Goal: Check status: Check status

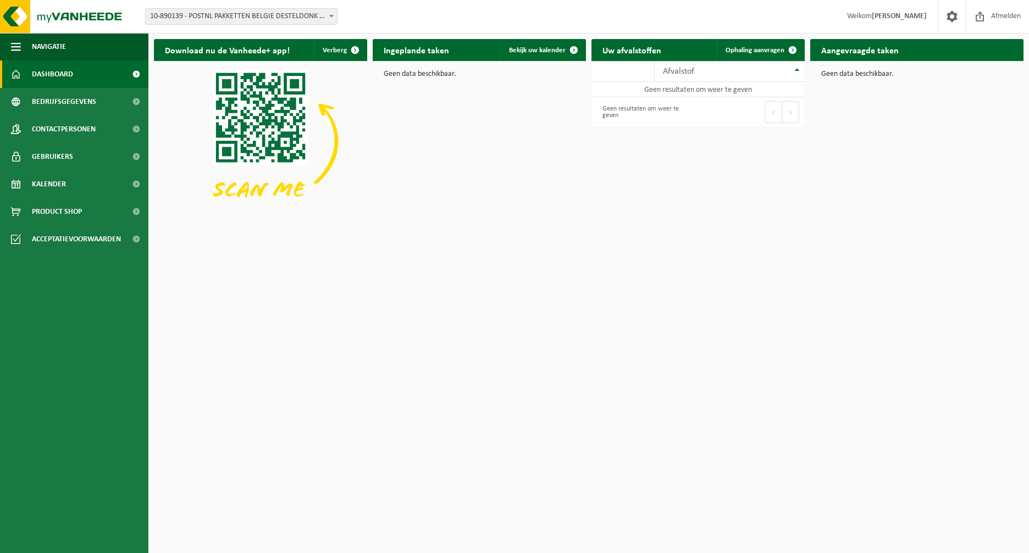
click at [233, 18] on span "10-890139 - POSTNL PAKKETTEN BELGIE DESTELDONK - DESTELDONK" at bounding box center [241, 16] width 191 height 15
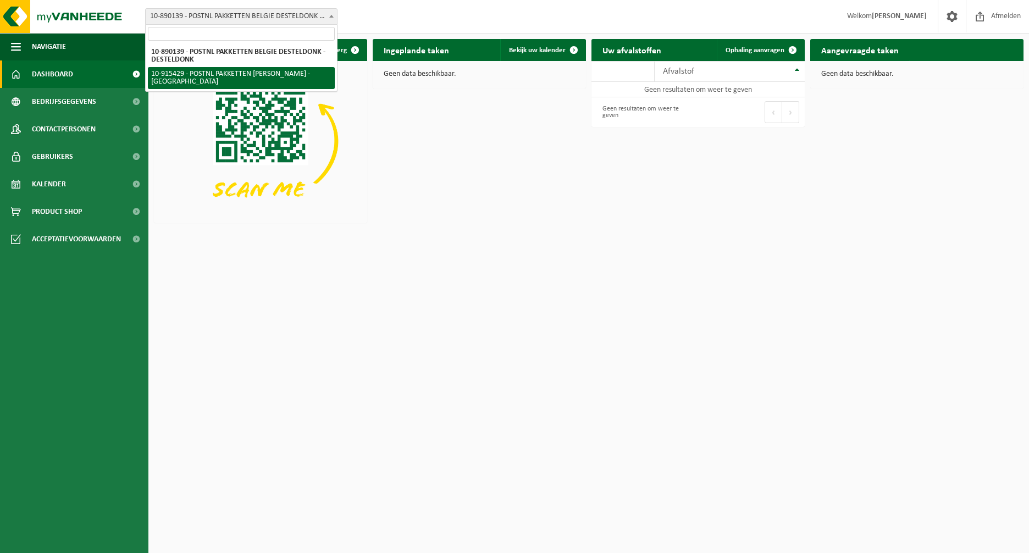
select select "127004"
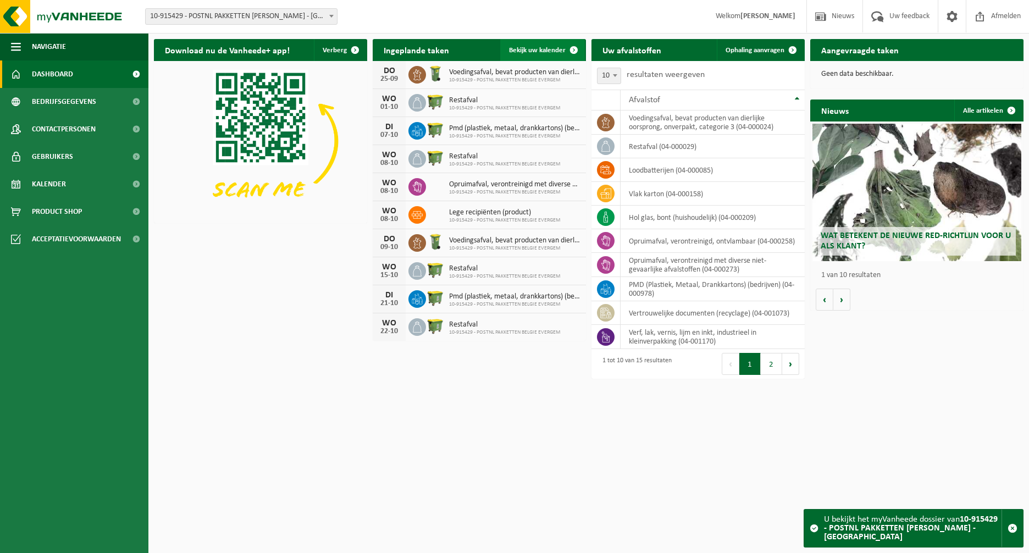
click at [551, 47] on span "Bekijk uw kalender" at bounding box center [537, 50] width 57 height 7
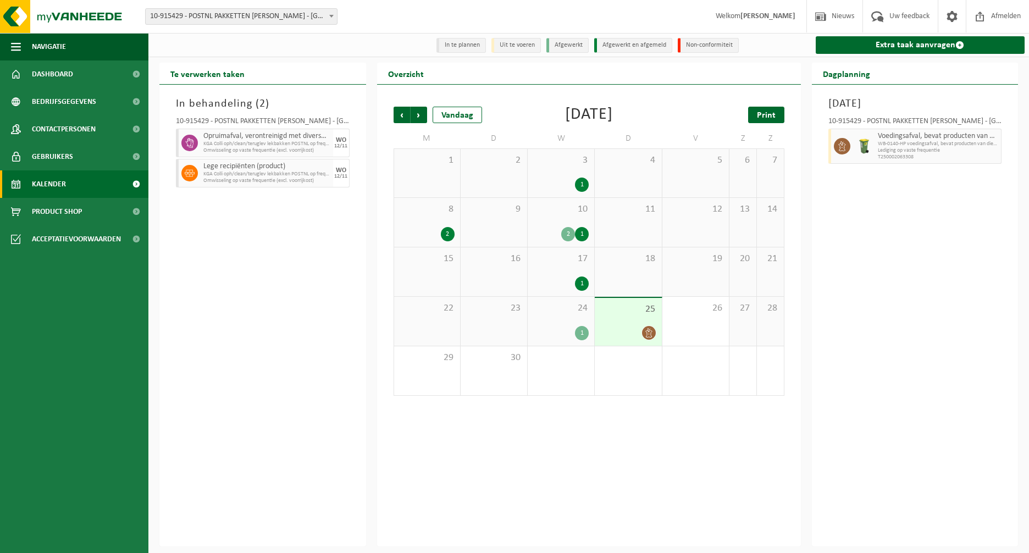
click at [769, 114] on span "Print" at bounding box center [766, 115] width 19 height 9
click at [253, 145] on span "KGA Colli oph/clean/teruglev lekbakken POSTNL op frequentie" at bounding box center [258, 144] width 110 height 7
click at [281, 303] on div "In behandeling ( 2 ) 10-915429 - POSTNL PAKKETTEN BELGIE EVERGEM - EVERGEM Opru…" at bounding box center [262, 316] width 207 height 462
click at [418, 121] on span "Volgende" at bounding box center [418, 115] width 16 height 16
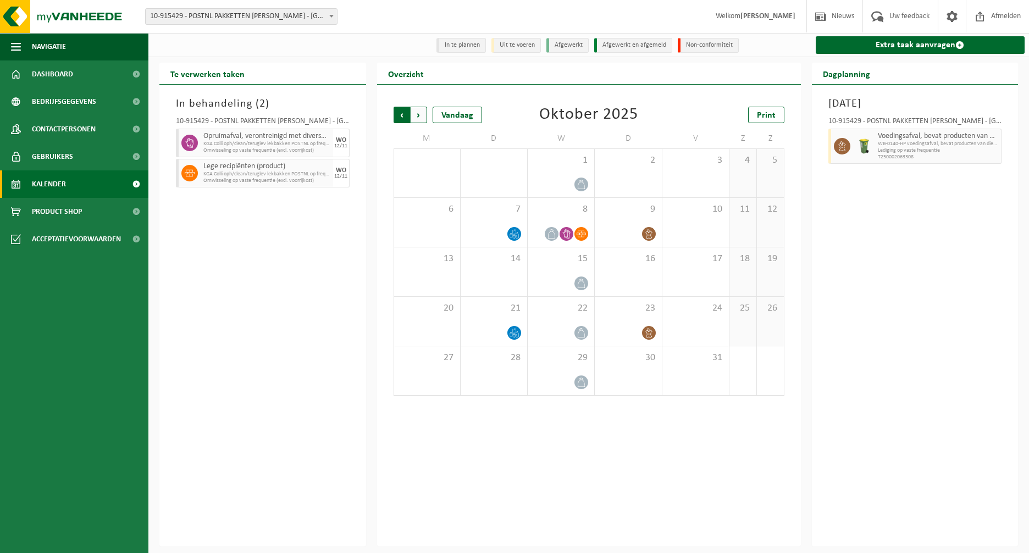
click at [420, 117] on span "Volgende" at bounding box center [418, 115] width 16 height 16
click at [563, 271] on div "12" at bounding box center [561, 271] width 66 height 49
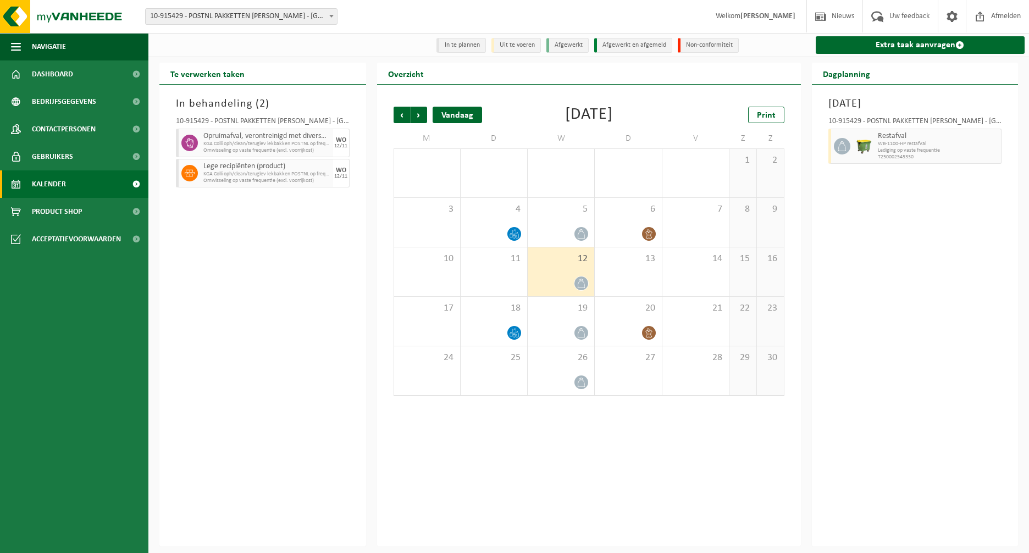
click at [463, 120] on div "Vandaag" at bounding box center [456, 115] width 49 height 16
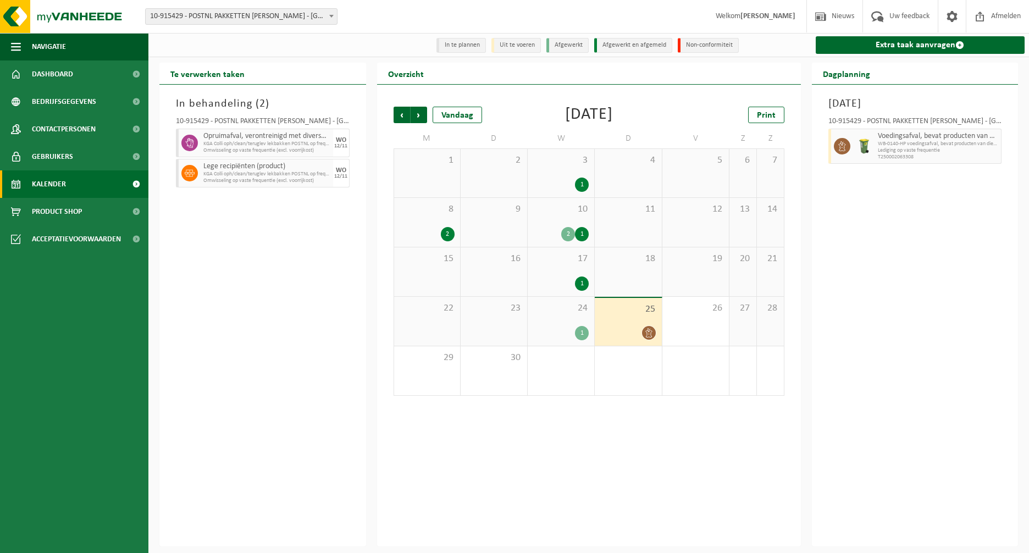
click at [549, 223] on div "10 2 1" at bounding box center [561, 222] width 66 height 49
